Goal: Information Seeking & Learning: Learn about a topic

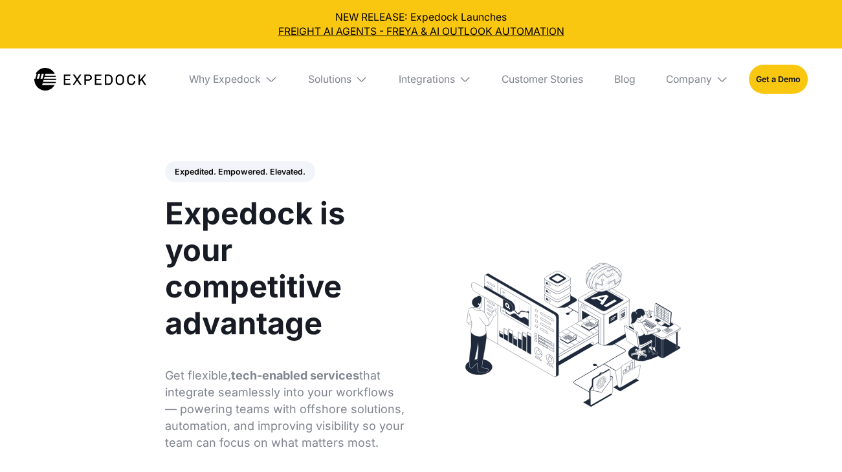
select select
click at [538, 78] on link "Customer Stories" at bounding box center [543, 79] width 102 height 61
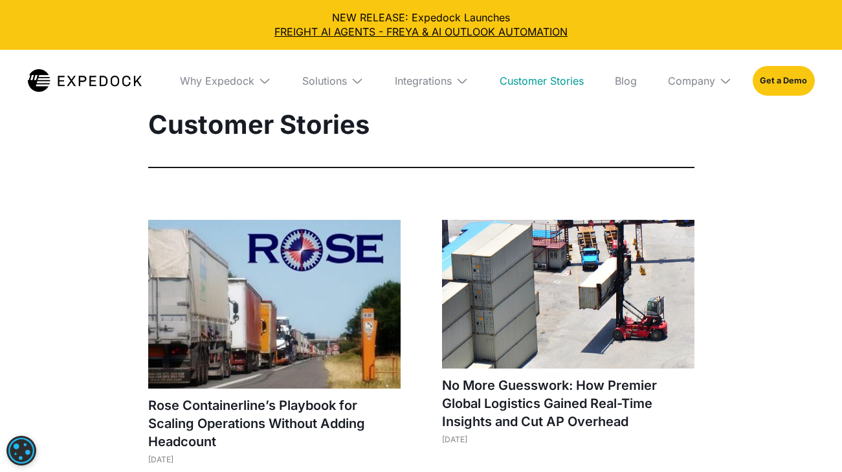
select select
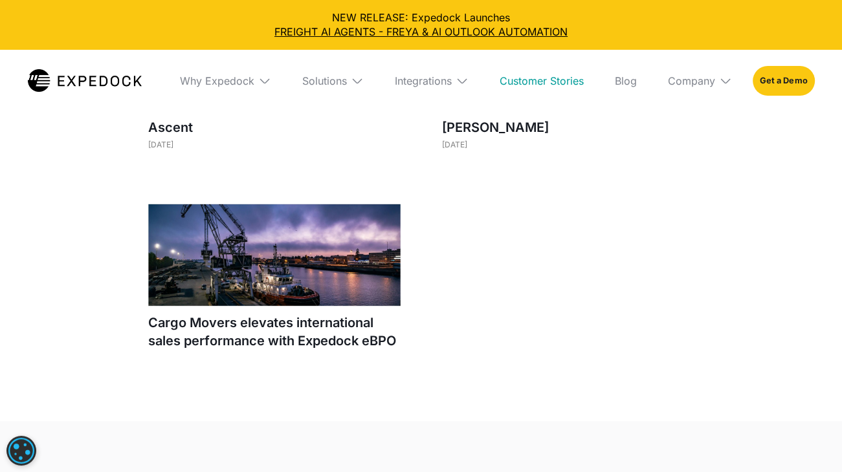
scroll to position [1488, 0]
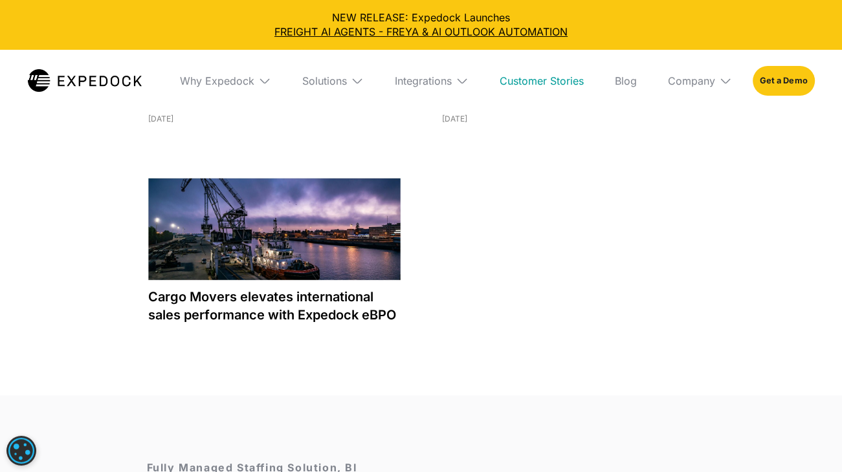
click at [270, 295] on h1 "Cargo Movers elevates international sales performance with Expedock eBPO" at bounding box center [274, 306] width 252 height 36
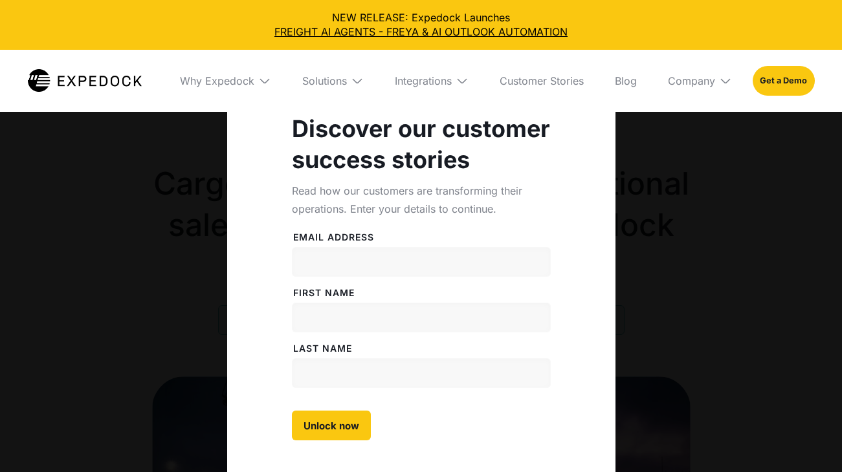
select select
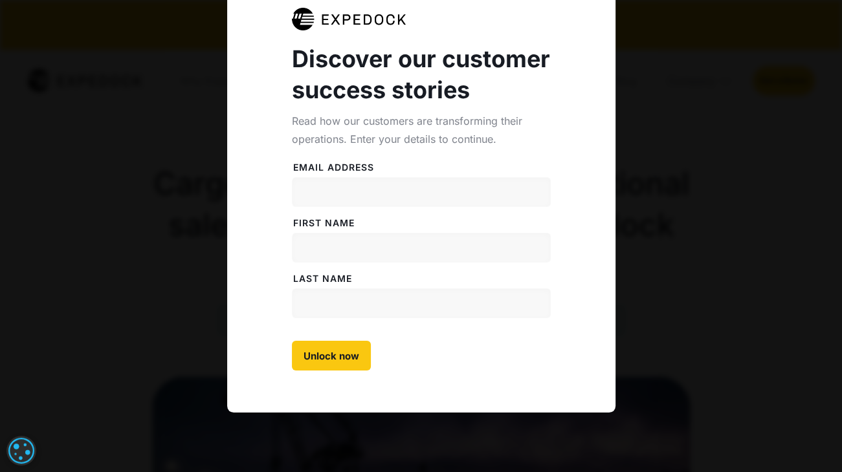
scroll to position [107, 0]
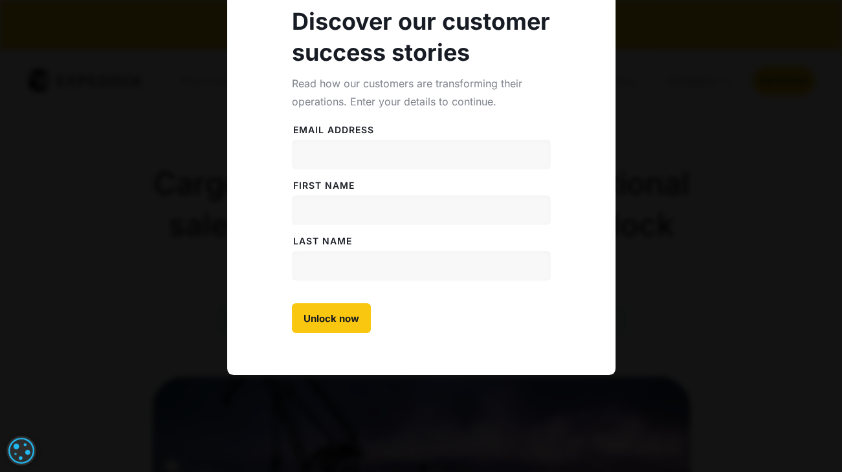
click at [696, 234] on div "Discover our customer success stories Read how our customers are transforming t…" at bounding box center [421, 183] width 842 height 580
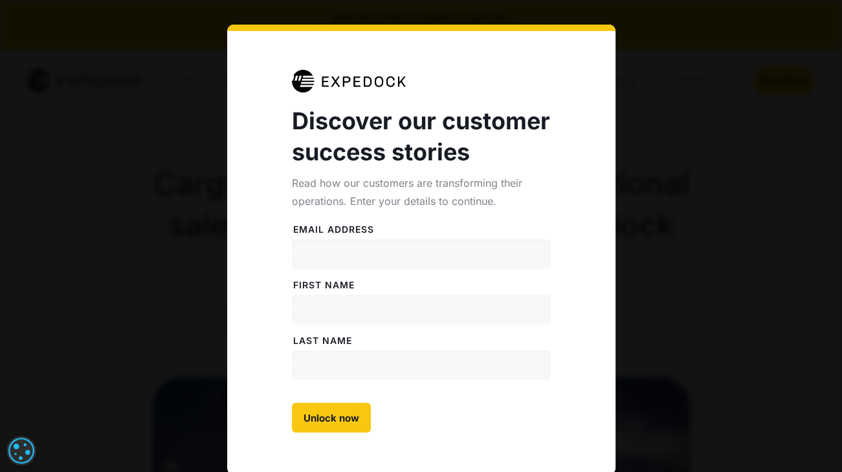
scroll to position [0, 0]
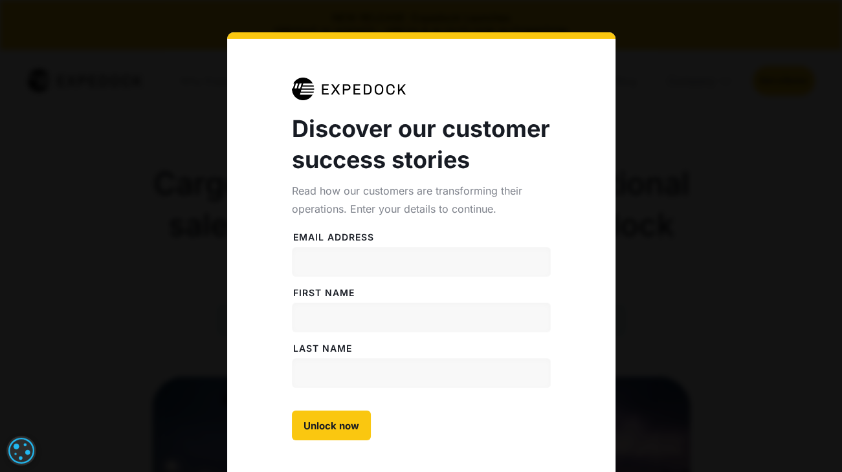
click at [83, 65] on div "Discover our customer success stories Read how our customers are transforming t…" at bounding box center [421, 290] width 842 height 580
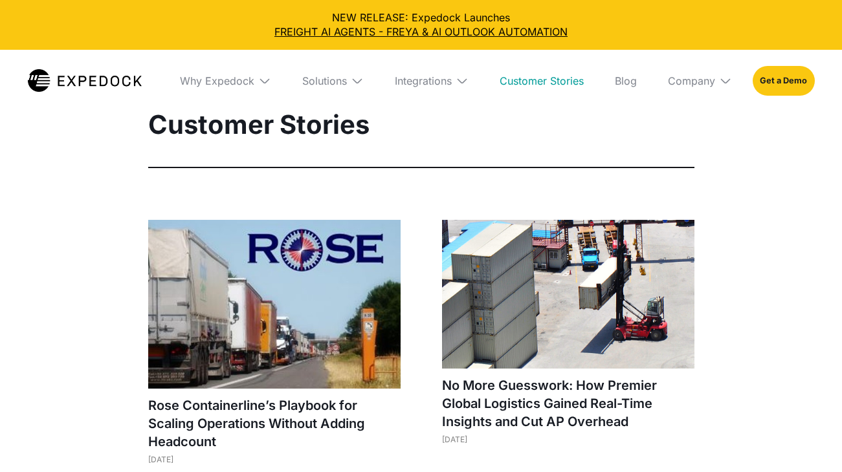
select select
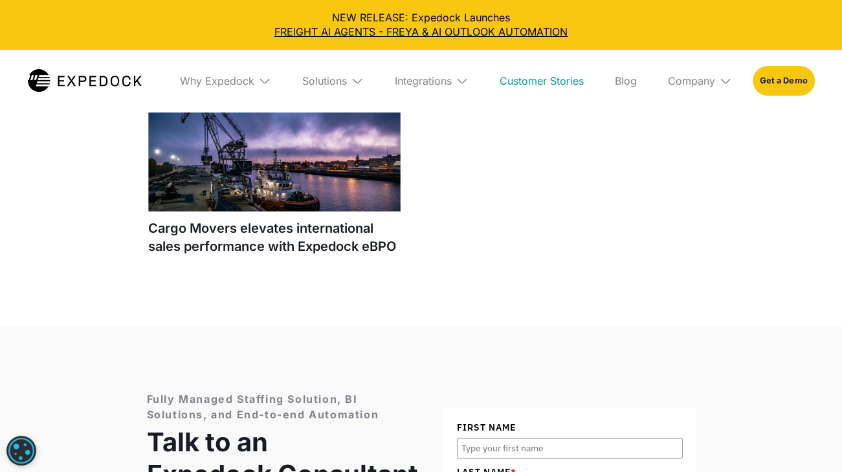
scroll to position [1553, 0]
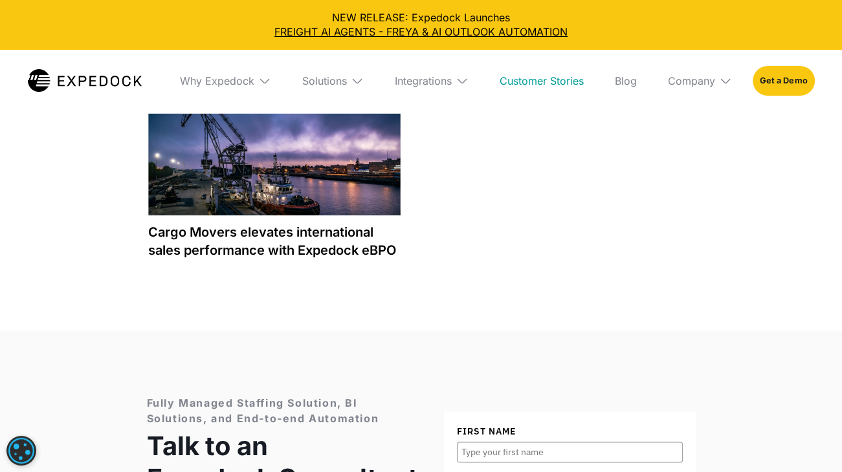
click at [298, 247] on h1 "Cargo Movers elevates international sales performance with Expedock eBPO" at bounding box center [274, 241] width 252 height 36
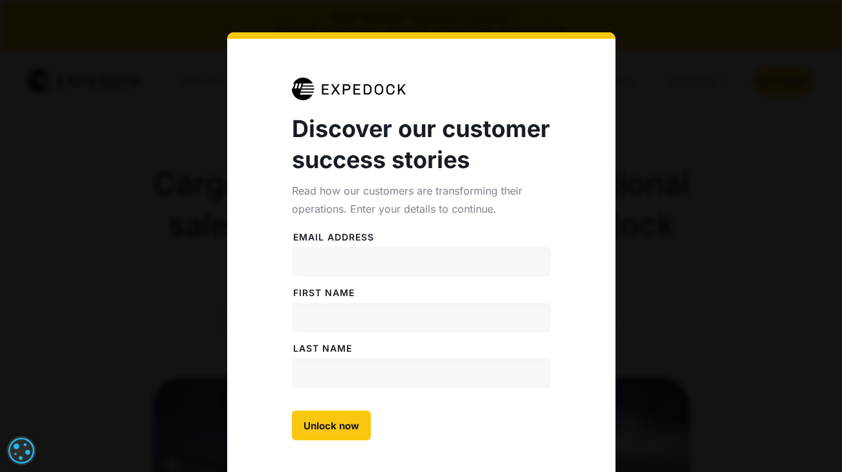
select select
drag, startPoint x: 669, startPoint y: 254, endPoint x: 645, endPoint y: 237, distance: 28.9
click at [670, 253] on div "Discover our customer success stories Read how our customers are transforming t…" at bounding box center [421, 290] width 842 height 580
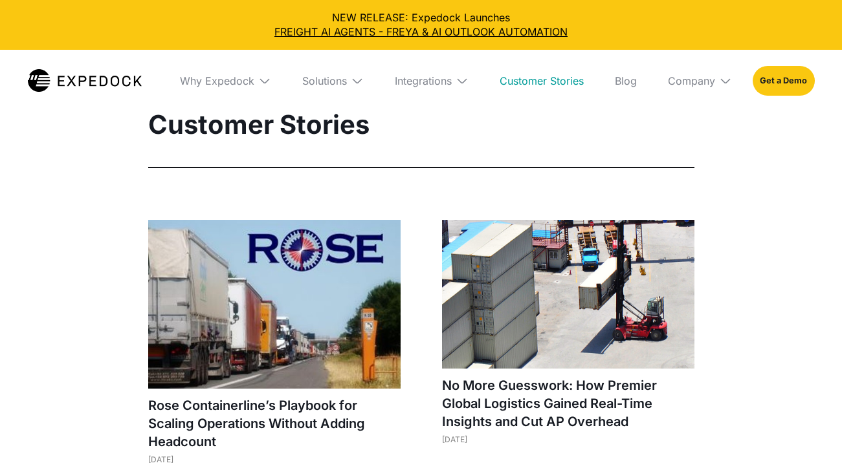
select select
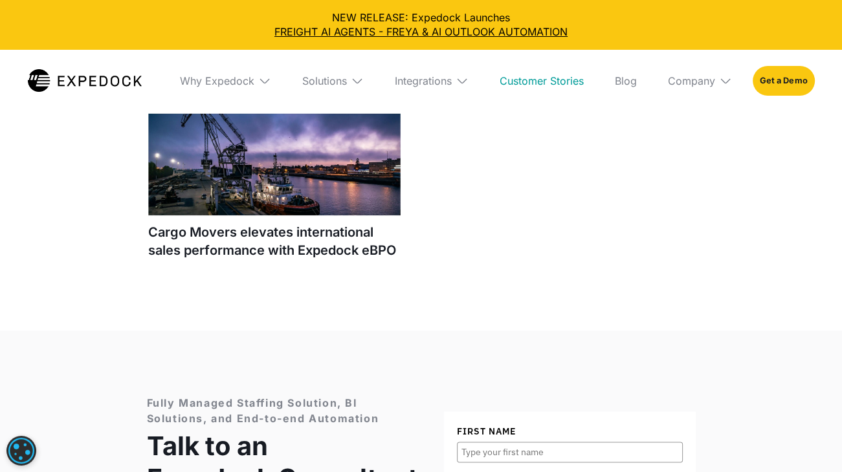
click at [686, 73] on div "Company" at bounding box center [699, 81] width 85 height 62
click at [467, 77] on img at bounding box center [462, 80] width 13 height 13
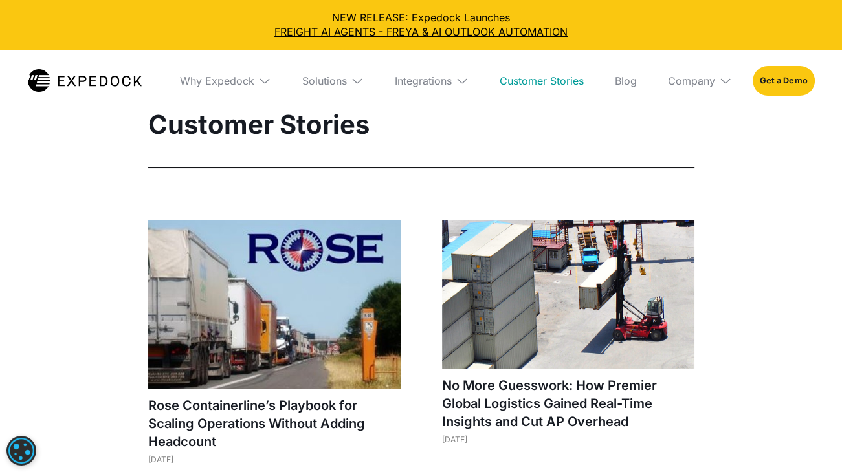
click at [357, 78] on img at bounding box center [357, 80] width 13 height 13
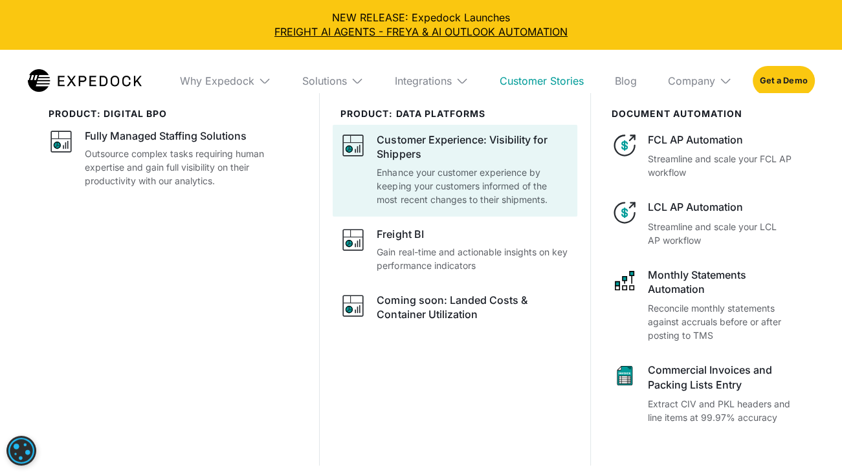
scroll to position [129, 0]
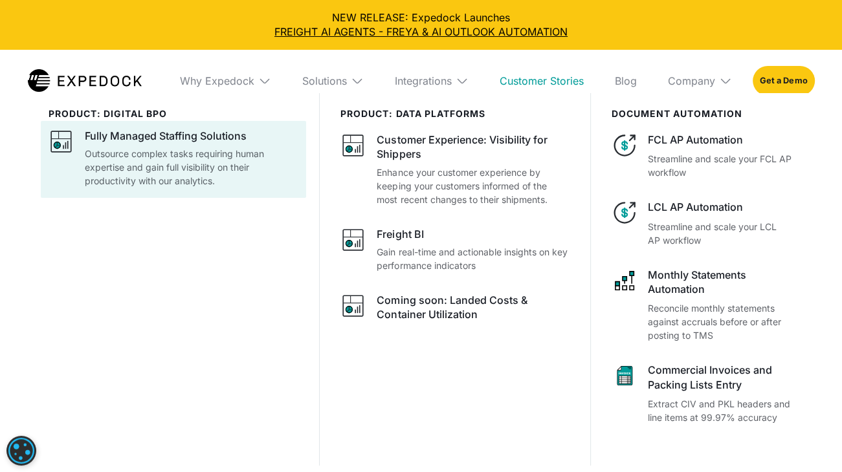
click at [259, 152] on p "Outsource complex tasks requiring human expertise and gain full visibility on t…" at bounding box center [192, 167] width 214 height 41
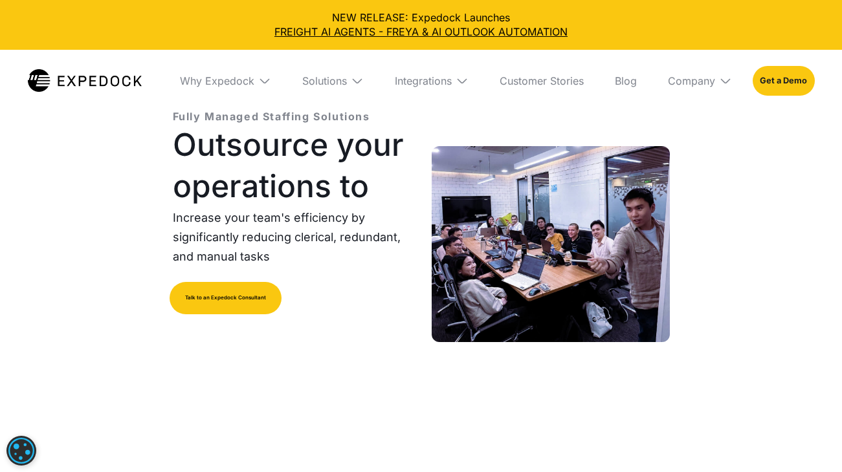
select select
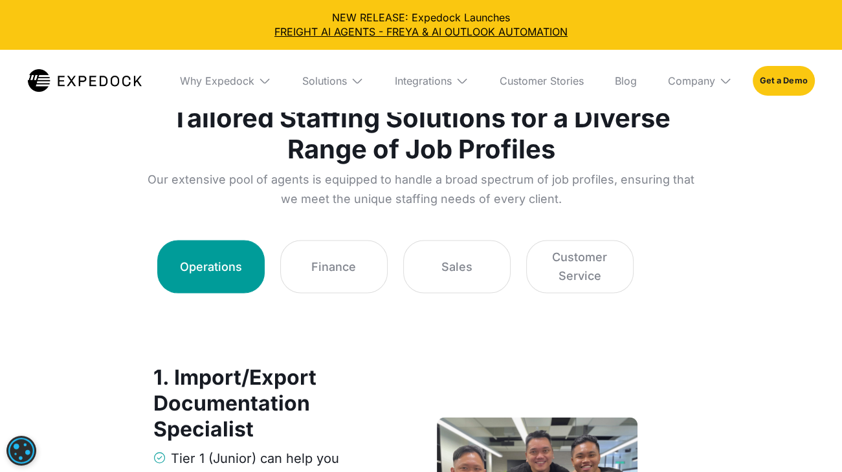
scroll to position [1877, 0]
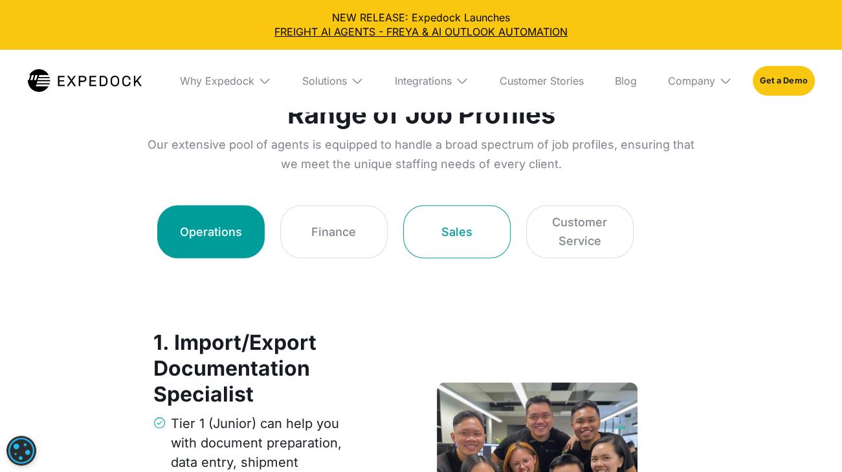
click at [470, 227] on div "Sales" at bounding box center [456, 232] width 31 height 18
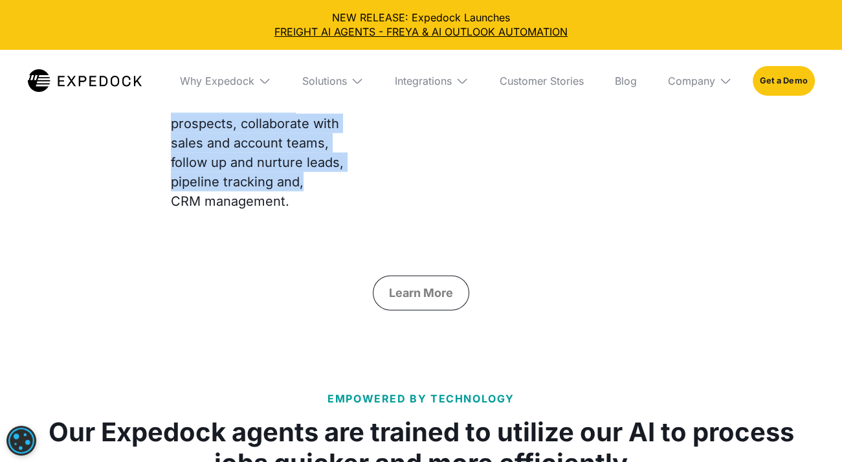
scroll to position [2472, 0]
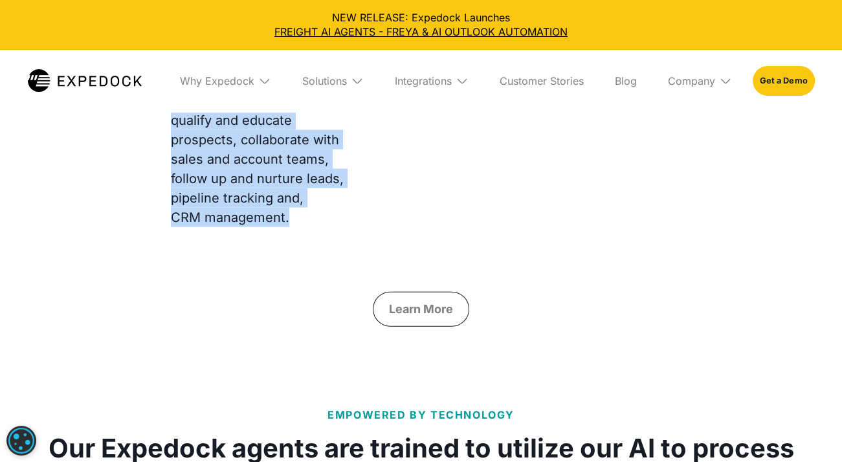
drag, startPoint x: 153, startPoint y: 207, endPoint x: 348, endPoint y: 226, distance: 195.7
copy div "1. Sales Support Specialist Tier 3 (Senior) can help you with rates management,…"
